Goal: Use online tool/utility: Utilize a website feature to perform a specific function

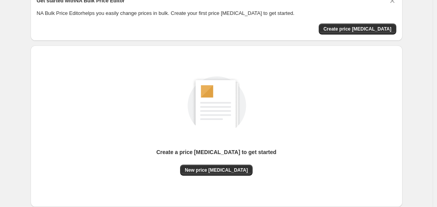
scroll to position [87, 0]
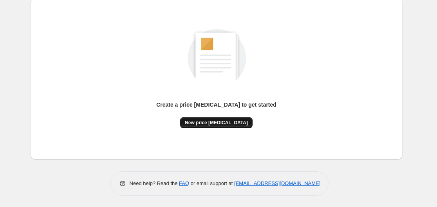
click at [218, 124] on span "New price [MEDICAL_DATA]" at bounding box center [216, 123] width 63 height 6
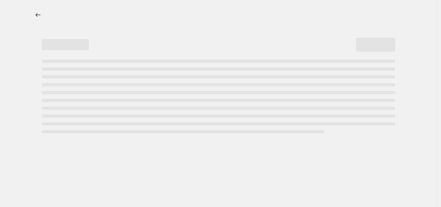
select select "percentage"
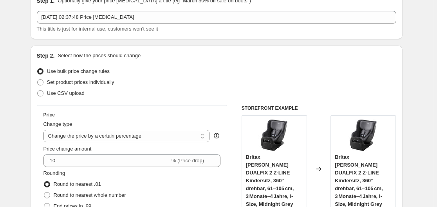
scroll to position [118, 0]
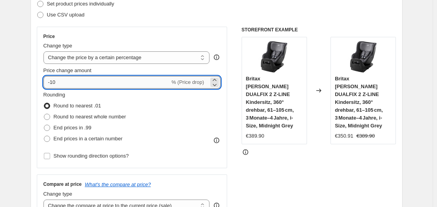
drag, startPoint x: 52, startPoint y: 82, endPoint x: 60, endPoint y: 82, distance: 8.2
click at [60, 82] on input "-10" at bounding box center [107, 82] width 127 height 13
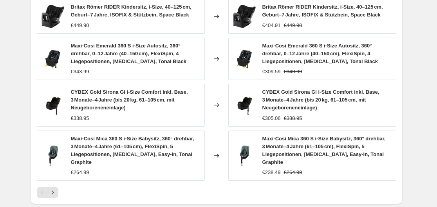
scroll to position [621, 0]
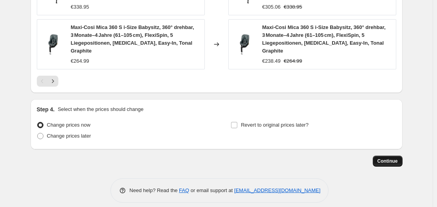
type input "-30"
click at [392, 158] on span "Continue" at bounding box center [388, 161] width 20 height 6
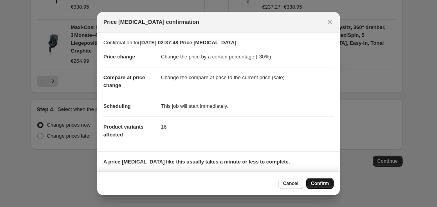
click at [321, 182] on span "Confirm" at bounding box center [320, 183] width 18 height 6
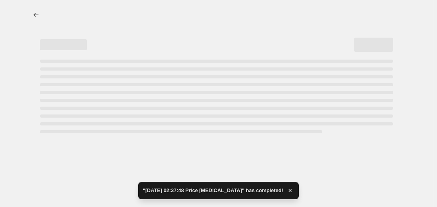
select select "percentage"
